Goal: Information Seeking & Learning: Understand process/instructions

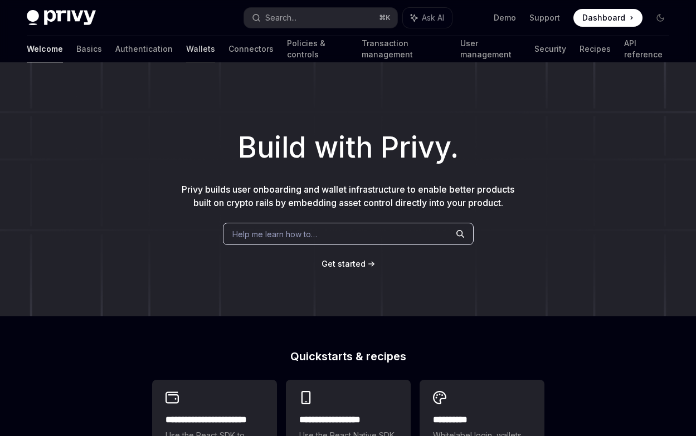
click at [186, 56] on link "Wallets" at bounding box center [200, 49] width 29 height 27
type textarea "*"
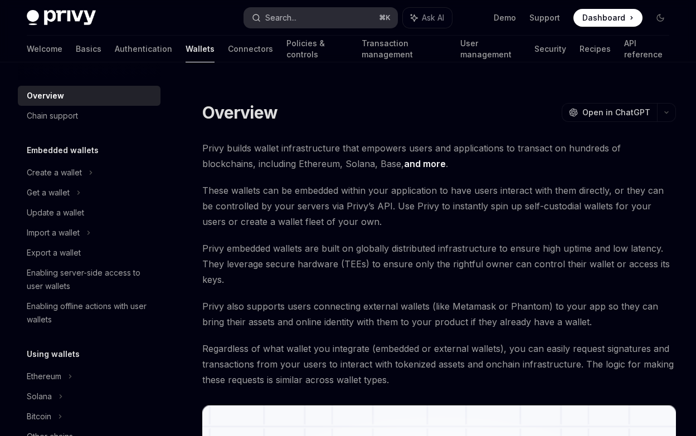
click at [273, 19] on div "Search..." at bounding box center [280, 17] width 31 height 13
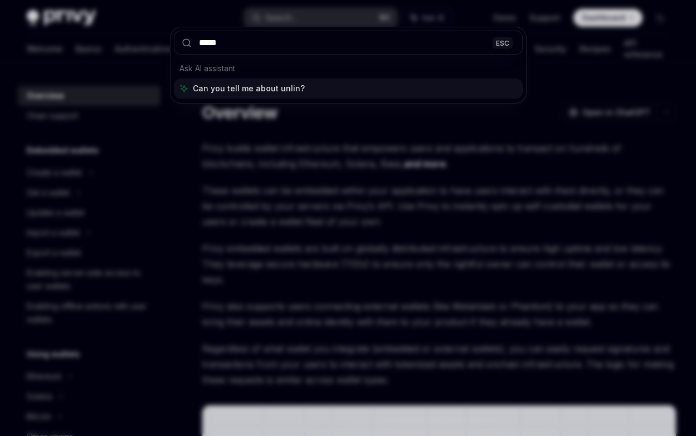
type input "******"
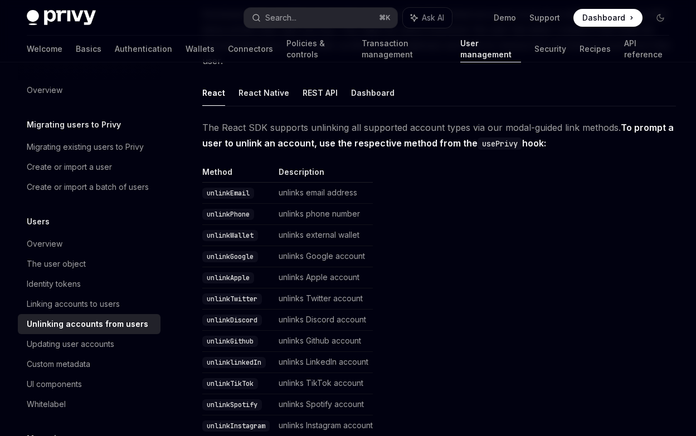
scroll to position [128, 0]
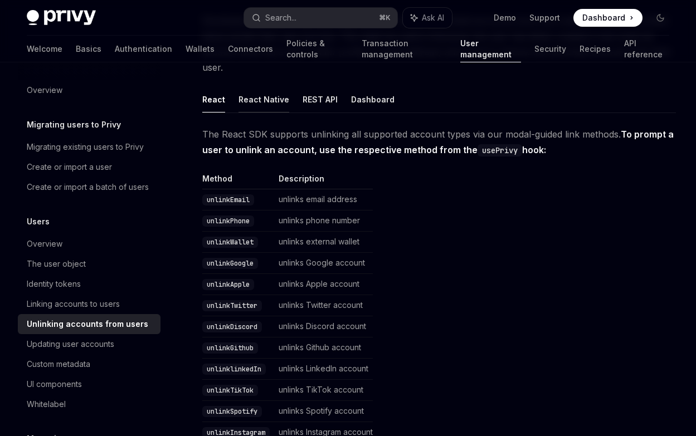
click at [271, 103] on button "React Native" at bounding box center [264, 99] width 51 height 26
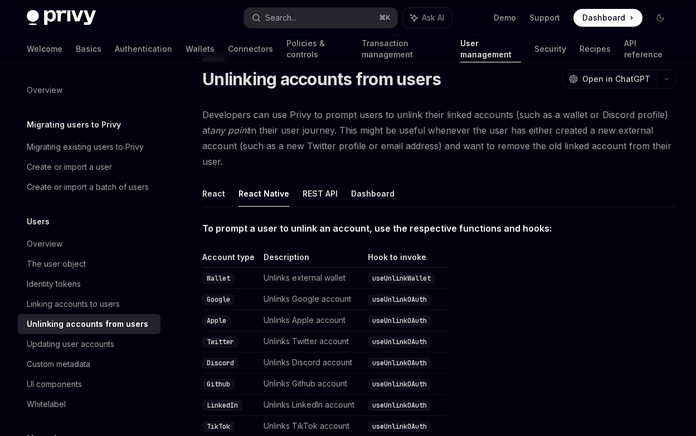
scroll to position [32, 0]
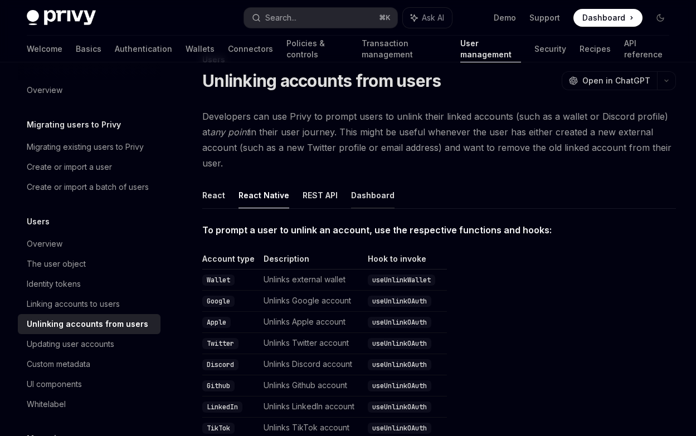
click at [379, 195] on button "Dashboard" at bounding box center [372, 195] width 43 height 26
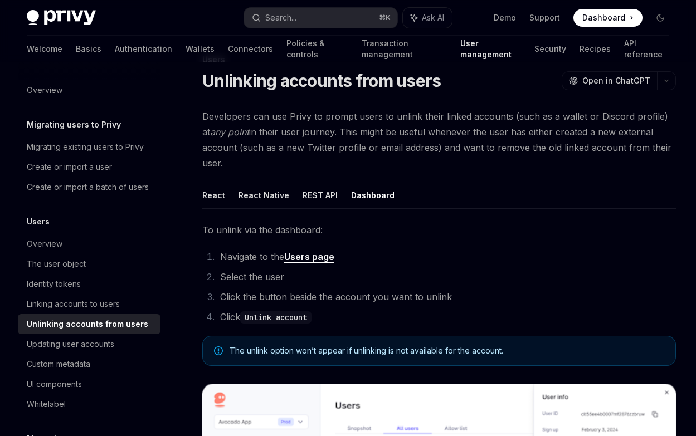
click at [319, 259] on link "Users page" at bounding box center [309, 257] width 50 height 12
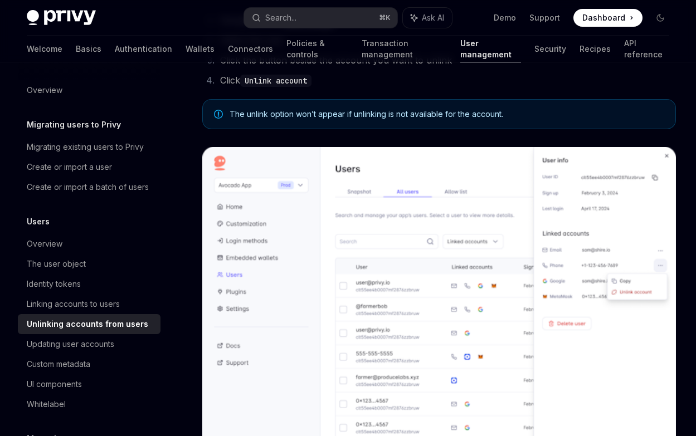
scroll to position [108, 0]
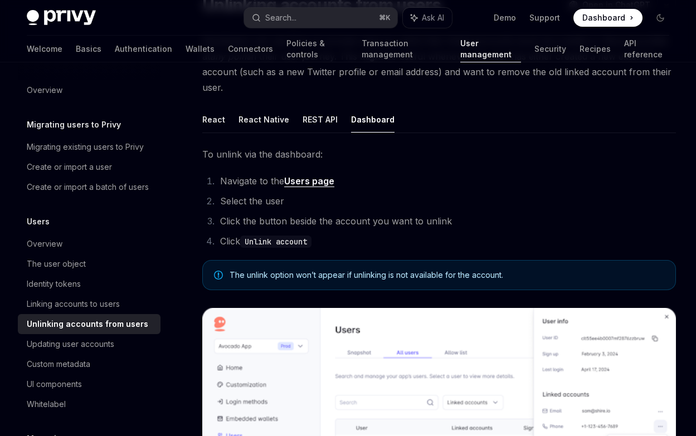
click at [225, 125] on ul "React React Native REST API Dashboard" at bounding box center [439, 119] width 474 height 27
click at [242, 122] on button "React Native" at bounding box center [264, 119] width 51 height 26
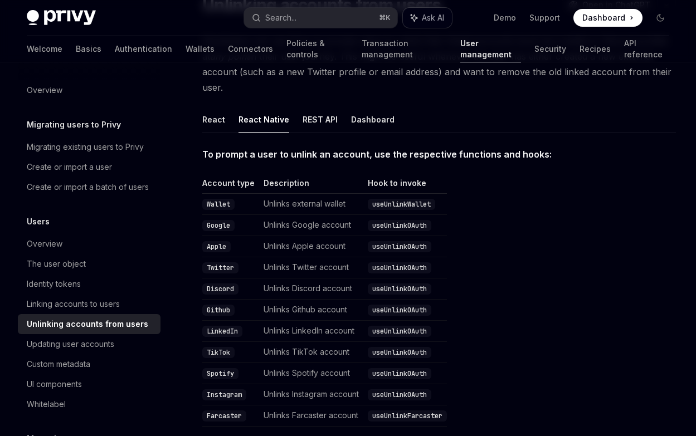
type textarea "*"
